Goal: Task Accomplishment & Management: Complete application form

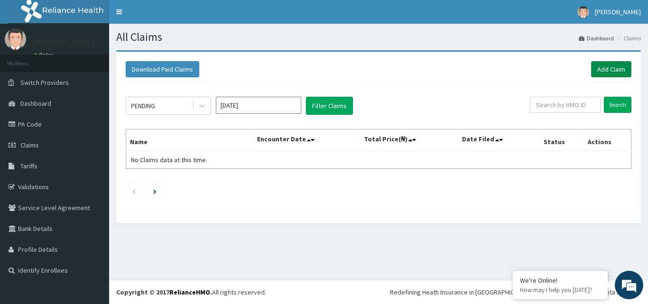
click at [618, 74] on link "Add Claim" at bounding box center [611, 69] width 40 height 16
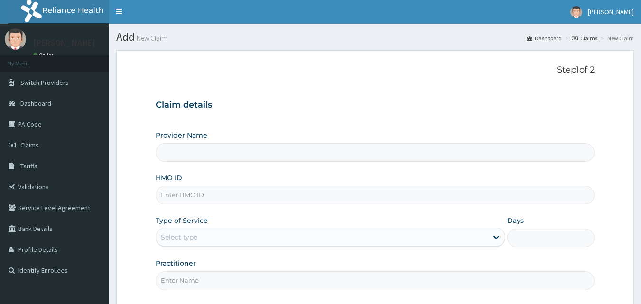
click at [189, 200] on input "HMO ID" at bounding box center [375, 195] width 439 height 19
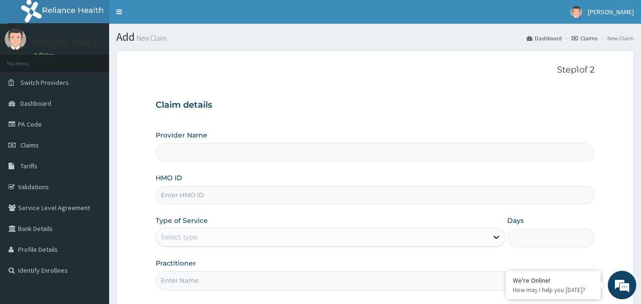
type input "Bodyline Gym- Ikoyi"
type input "1"
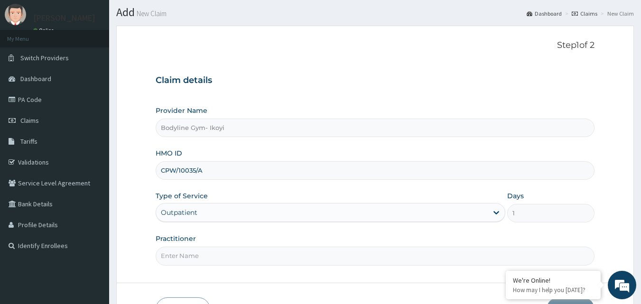
scroll to position [47, 0]
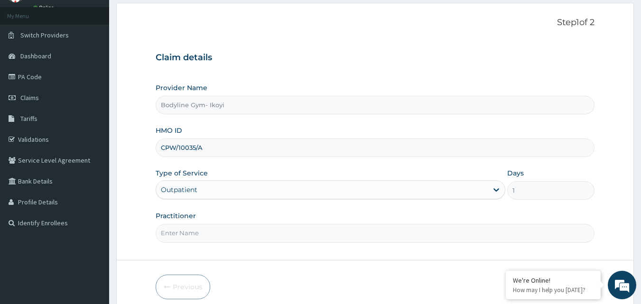
type input "CPW/10035/A"
click at [186, 229] on input "Practitioner" at bounding box center [375, 233] width 439 height 19
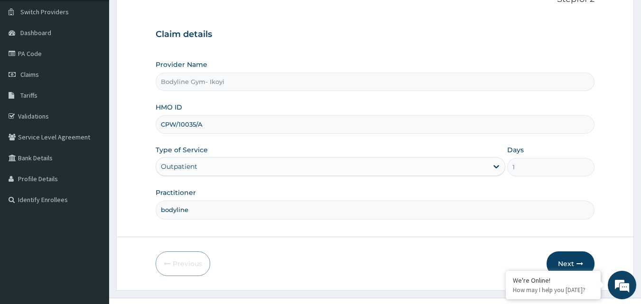
scroll to position [89, 0]
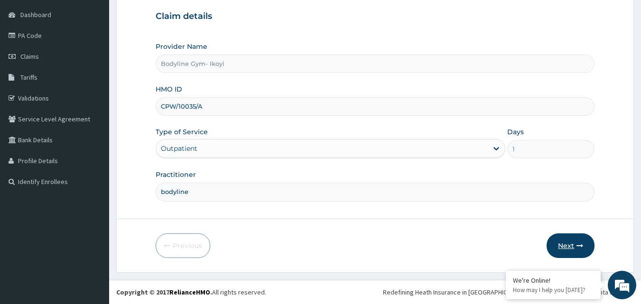
type input "bodyline"
click at [568, 246] on button "Next" at bounding box center [571, 245] width 48 height 25
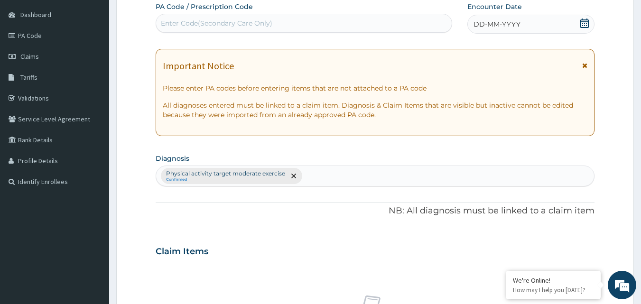
click at [189, 17] on div "Enter Code(Secondary Care Only)" at bounding box center [304, 23] width 296 height 15
type input "PA/CBDBC7"
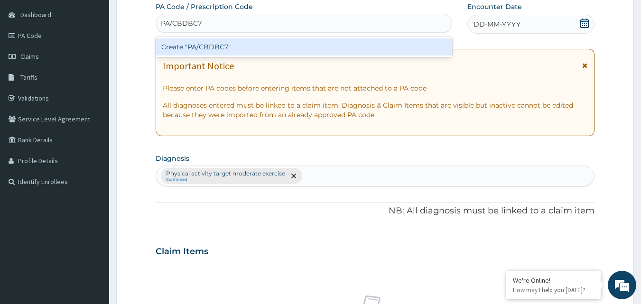
click at [224, 47] on div "Create "PA/CBDBC7"" at bounding box center [304, 46] width 297 height 17
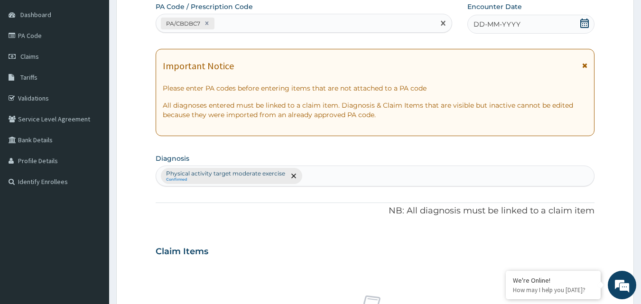
click at [520, 25] on div "DD-MM-YYYY" at bounding box center [530, 24] width 127 height 19
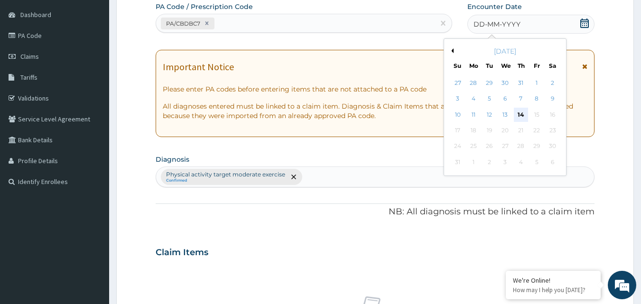
click at [523, 113] on div "14" at bounding box center [521, 115] width 14 height 14
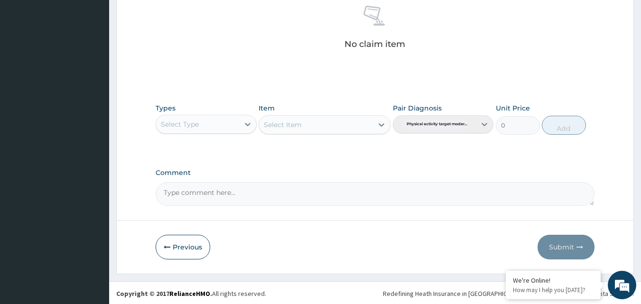
scroll to position [380, 0]
click at [193, 122] on div "Select Type" at bounding box center [180, 122] width 38 height 9
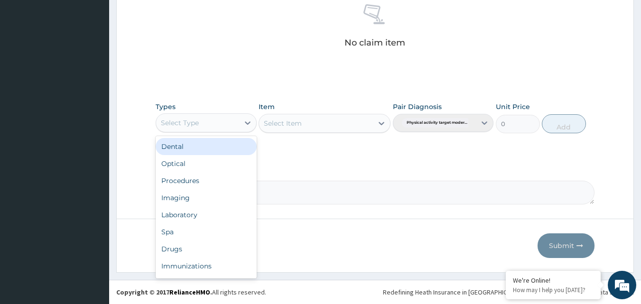
type input "g"
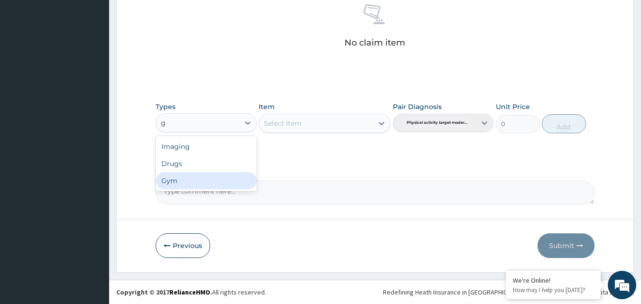
click at [187, 179] on div "Gym" at bounding box center [206, 180] width 101 height 17
click at [327, 120] on div "Select Item" at bounding box center [316, 123] width 114 height 15
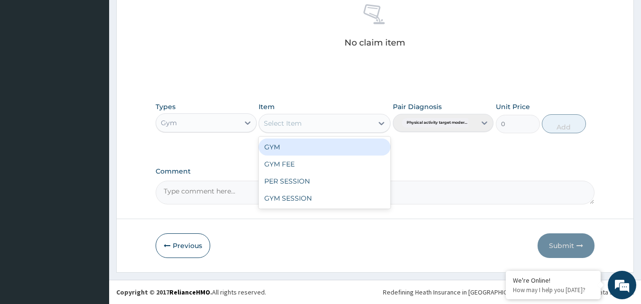
click at [305, 152] on div "GYM" at bounding box center [325, 147] width 132 height 17
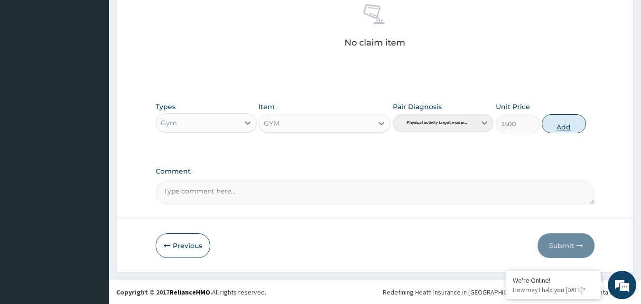
click at [561, 128] on button "Add" at bounding box center [564, 123] width 44 height 19
type input "0"
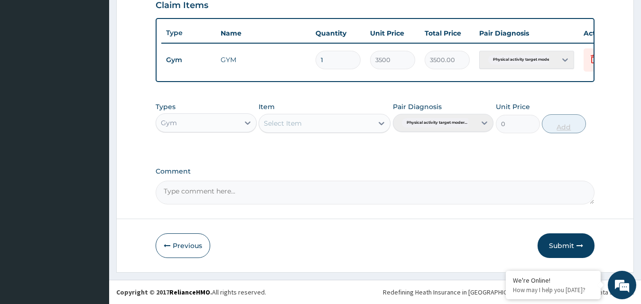
scroll to position [342, 0]
click at [560, 246] on button "Submit" at bounding box center [566, 245] width 57 height 25
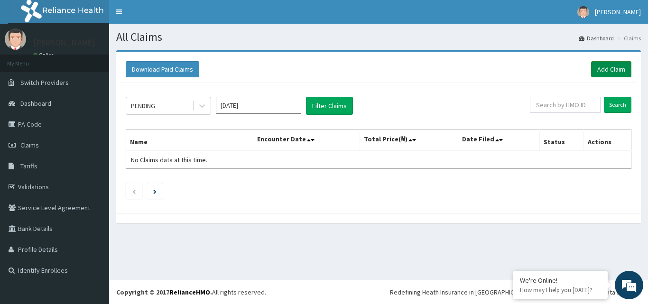
click at [604, 72] on link "Add Claim" at bounding box center [611, 69] width 40 height 16
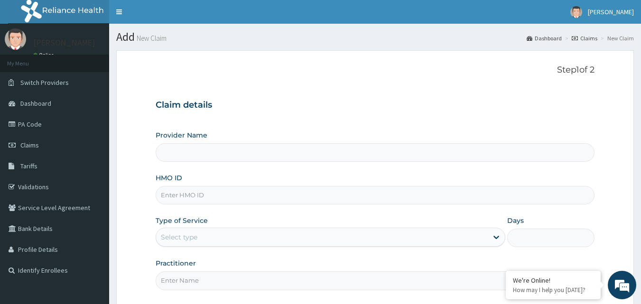
type input "Bodyline Gym- Ikoyi"
type input "1"
click at [207, 193] on input "HMO ID" at bounding box center [375, 195] width 439 height 19
type input "AZG/10104/A"
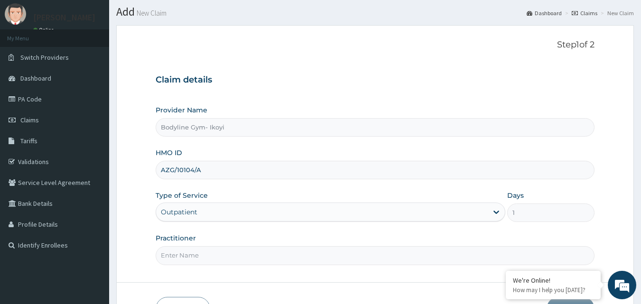
scroll to position [47, 0]
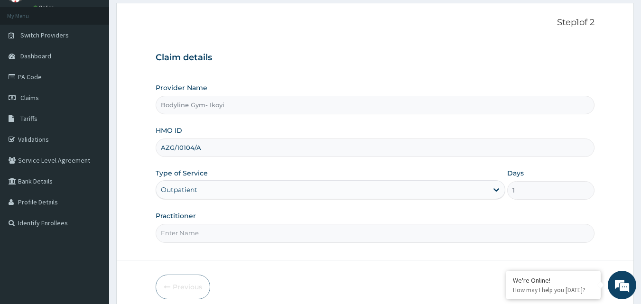
click at [186, 235] on input "Practitioner" at bounding box center [375, 233] width 439 height 19
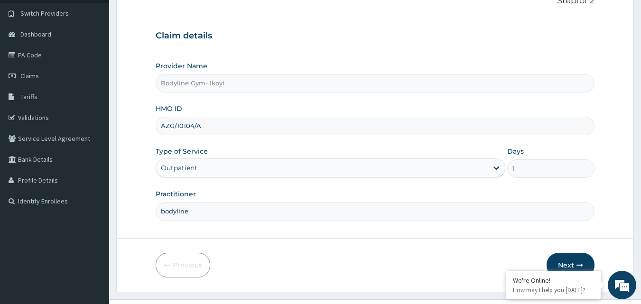
scroll to position [89, 0]
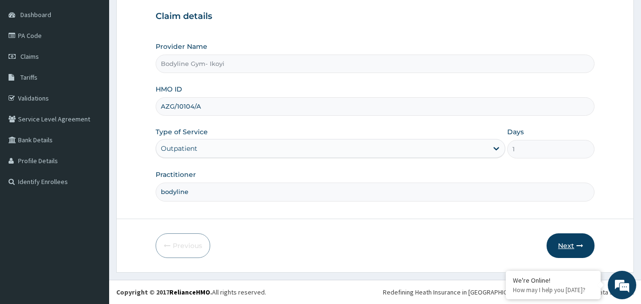
type input "bodyline"
click at [561, 246] on button "Next" at bounding box center [571, 245] width 48 height 25
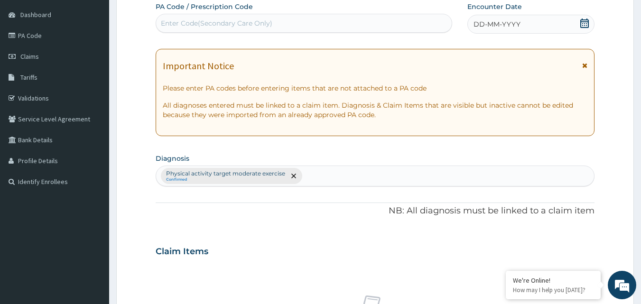
click at [189, 21] on div "Enter Code(Secondary Care Only)" at bounding box center [217, 23] width 112 height 9
type input "PA/17B91C"
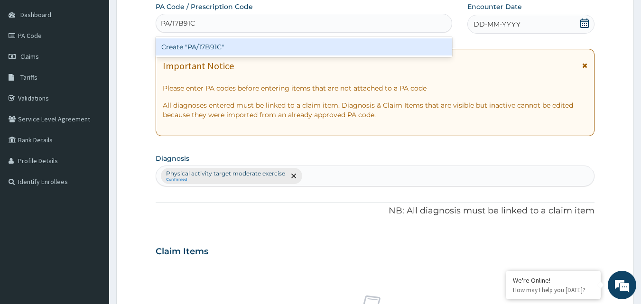
click at [216, 47] on div "Create "PA/17B91C"" at bounding box center [304, 46] width 297 height 17
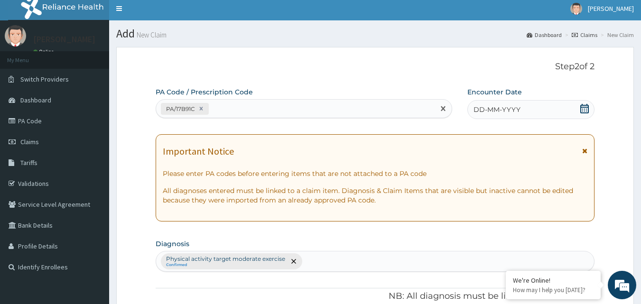
scroll to position [0, 0]
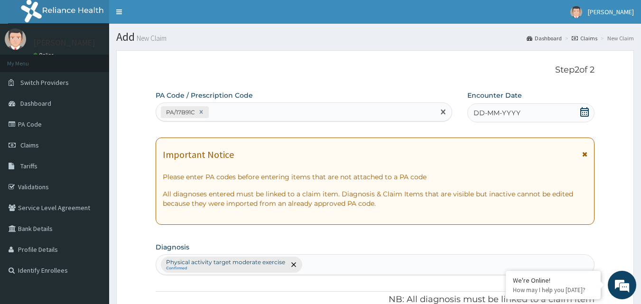
click at [572, 112] on div "DD-MM-YYYY" at bounding box center [530, 112] width 127 height 19
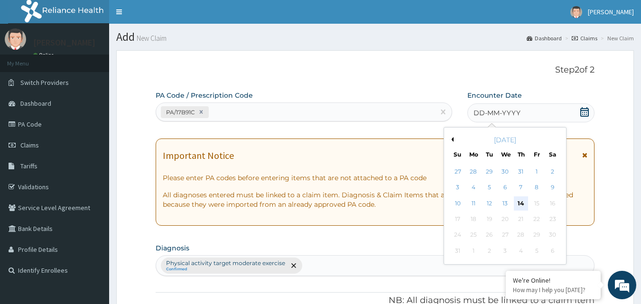
click at [519, 204] on div "14" at bounding box center [521, 203] width 14 height 14
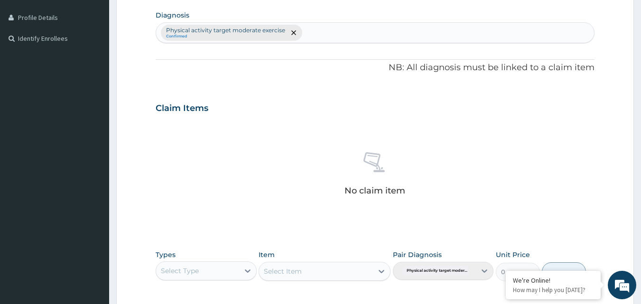
scroll to position [237, 0]
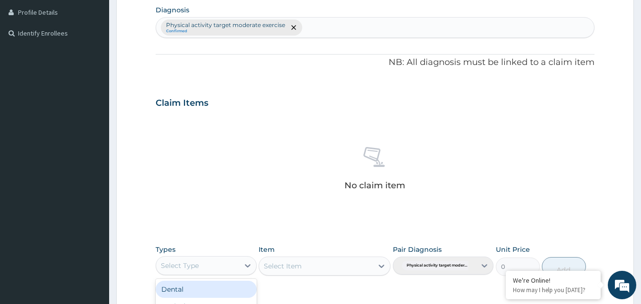
click at [191, 266] on div "Select Type" at bounding box center [180, 265] width 38 height 9
type input "g"
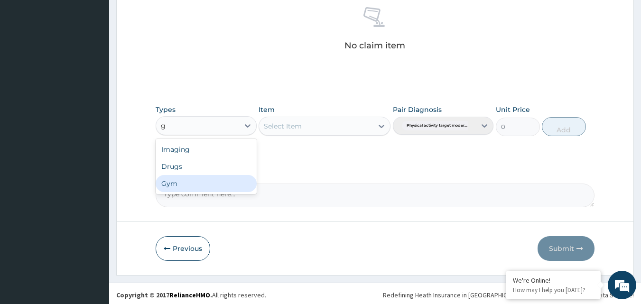
scroll to position [380, 0]
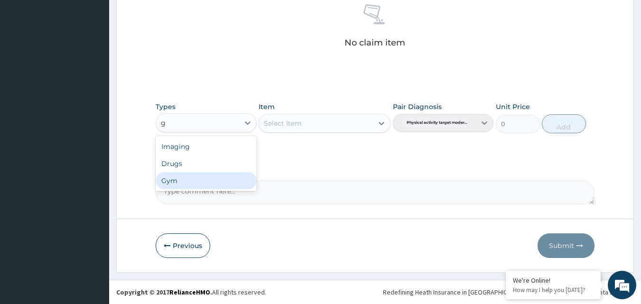
click at [206, 186] on div "Gym" at bounding box center [206, 180] width 101 height 17
click at [365, 124] on div "Select Item" at bounding box center [325, 123] width 132 height 19
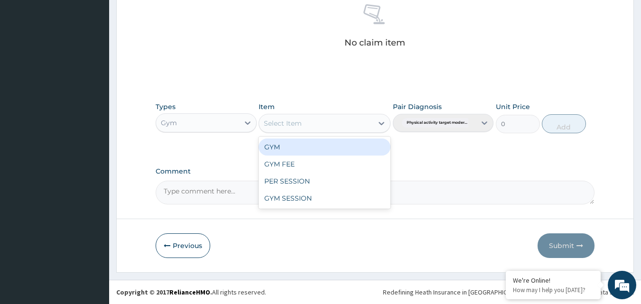
click at [359, 120] on div "Select Item" at bounding box center [316, 123] width 114 height 15
click at [348, 147] on div "GYM" at bounding box center [325, 147] width 132 height 17
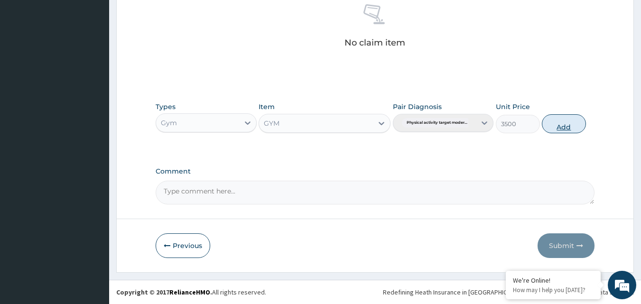
click at [558, 127] on button "Add" at bounding box center [564, 123] width 44 height 19
type input "0"
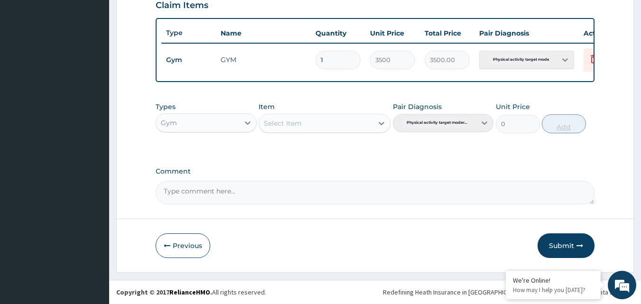
scroll to position [342, 0]
click at [563, 246] on button "Submit" at bounding box center [566, 245] width 57 height 25
